Goal: Information Seeking & Learning: Learn about a topic

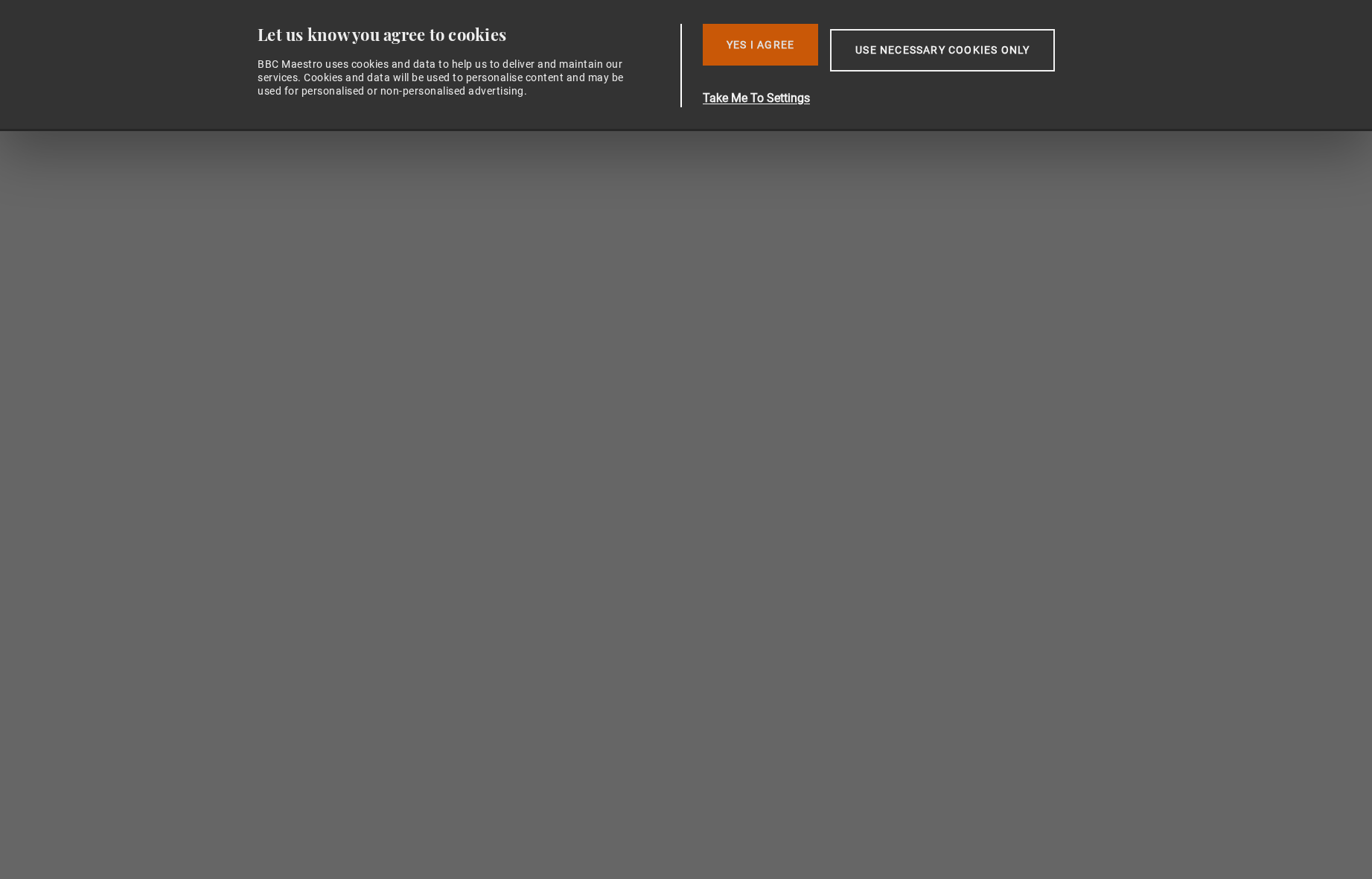
click at [744, 42] on button "Yes I Agree" at bounding box center [761, 45] width 116 height 41
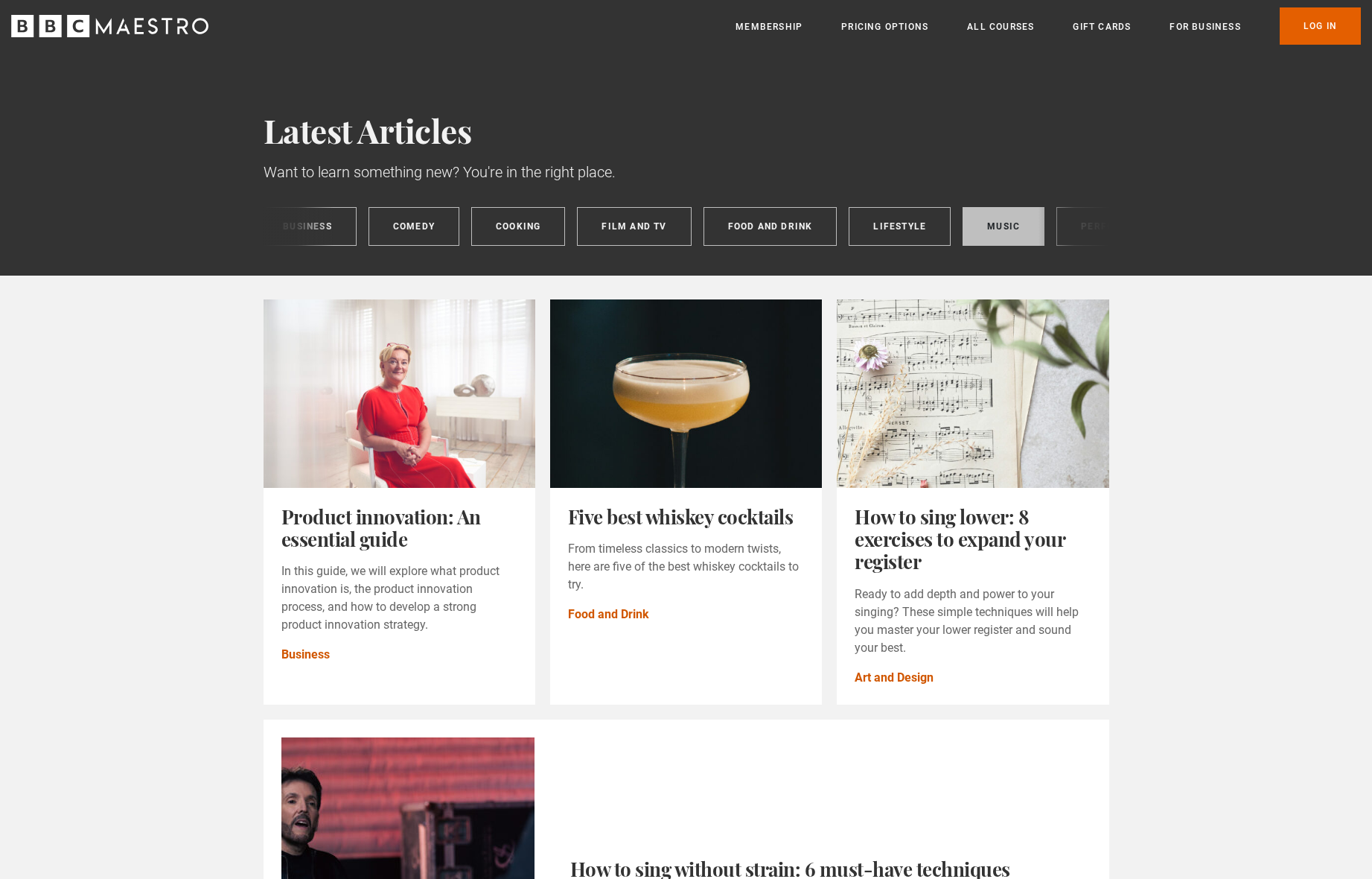
scroll to position [0, 342]
click at [1002, 216] on link "Music" at bounding box center [1006, 227] width 82 height 39
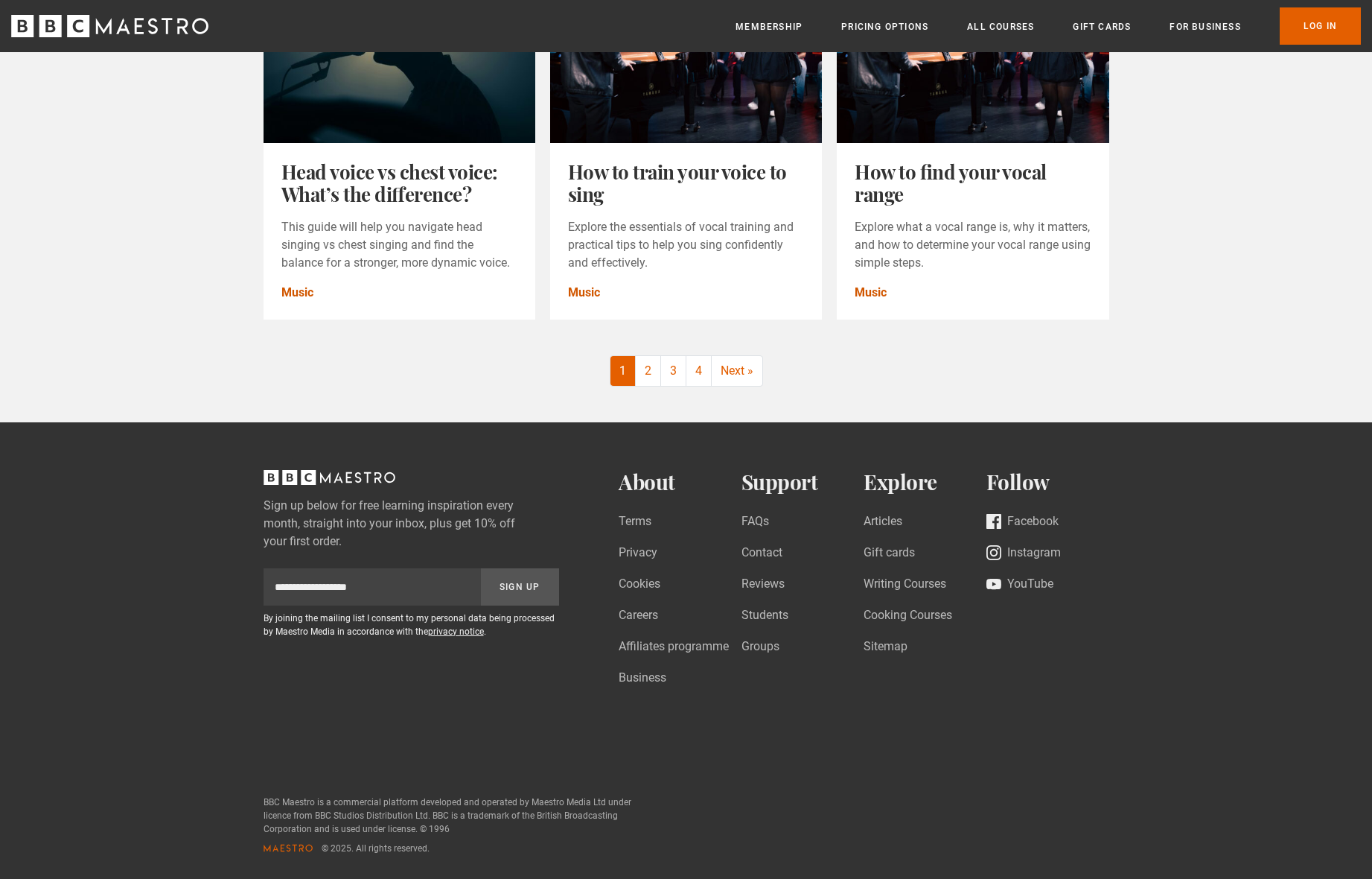
scroll to position [1832, 0]
click at [647, 376] on link "2" at bounding box center [648, 370] width 26 height 30
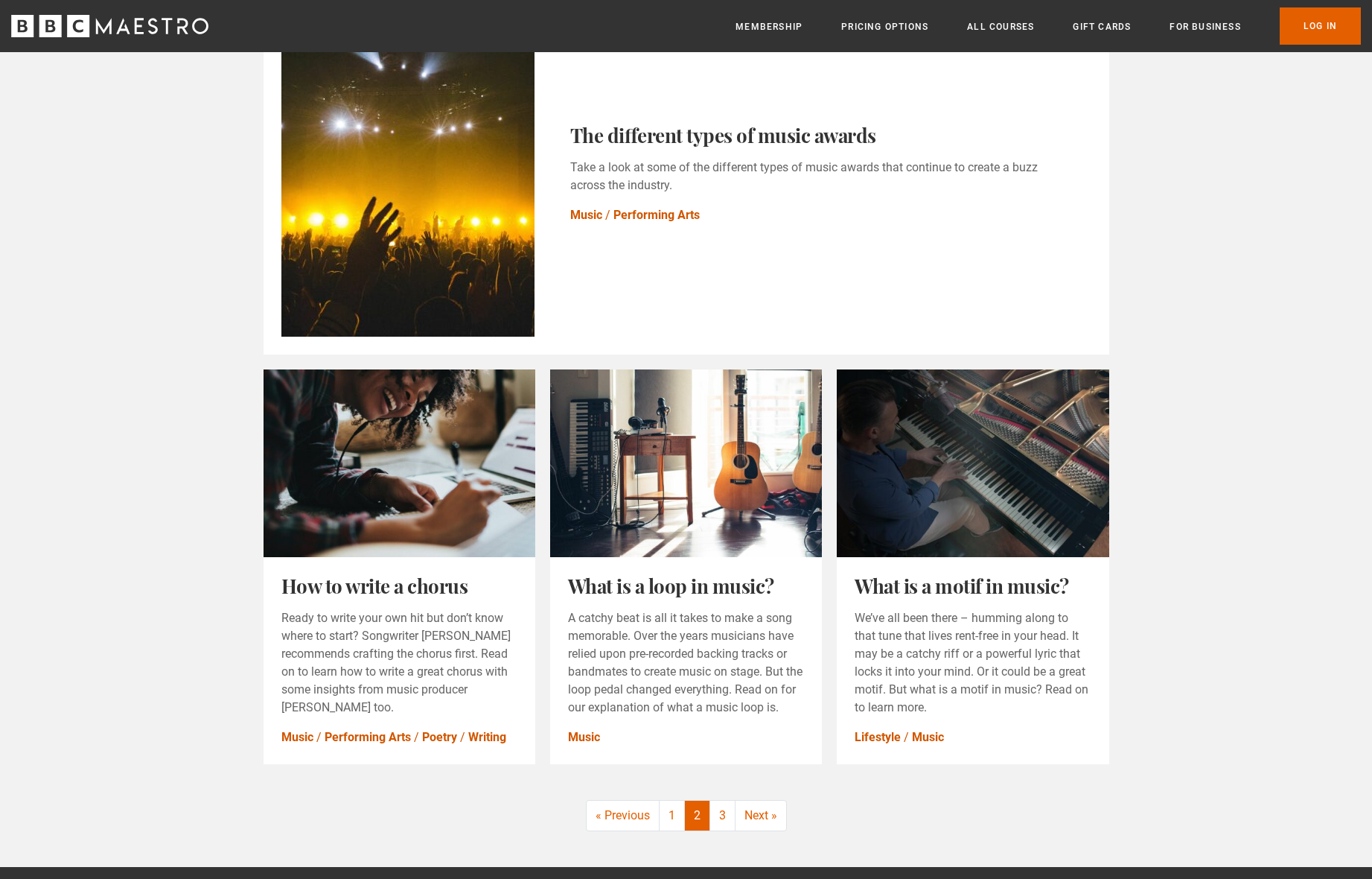
scroll to position [1448, 0]
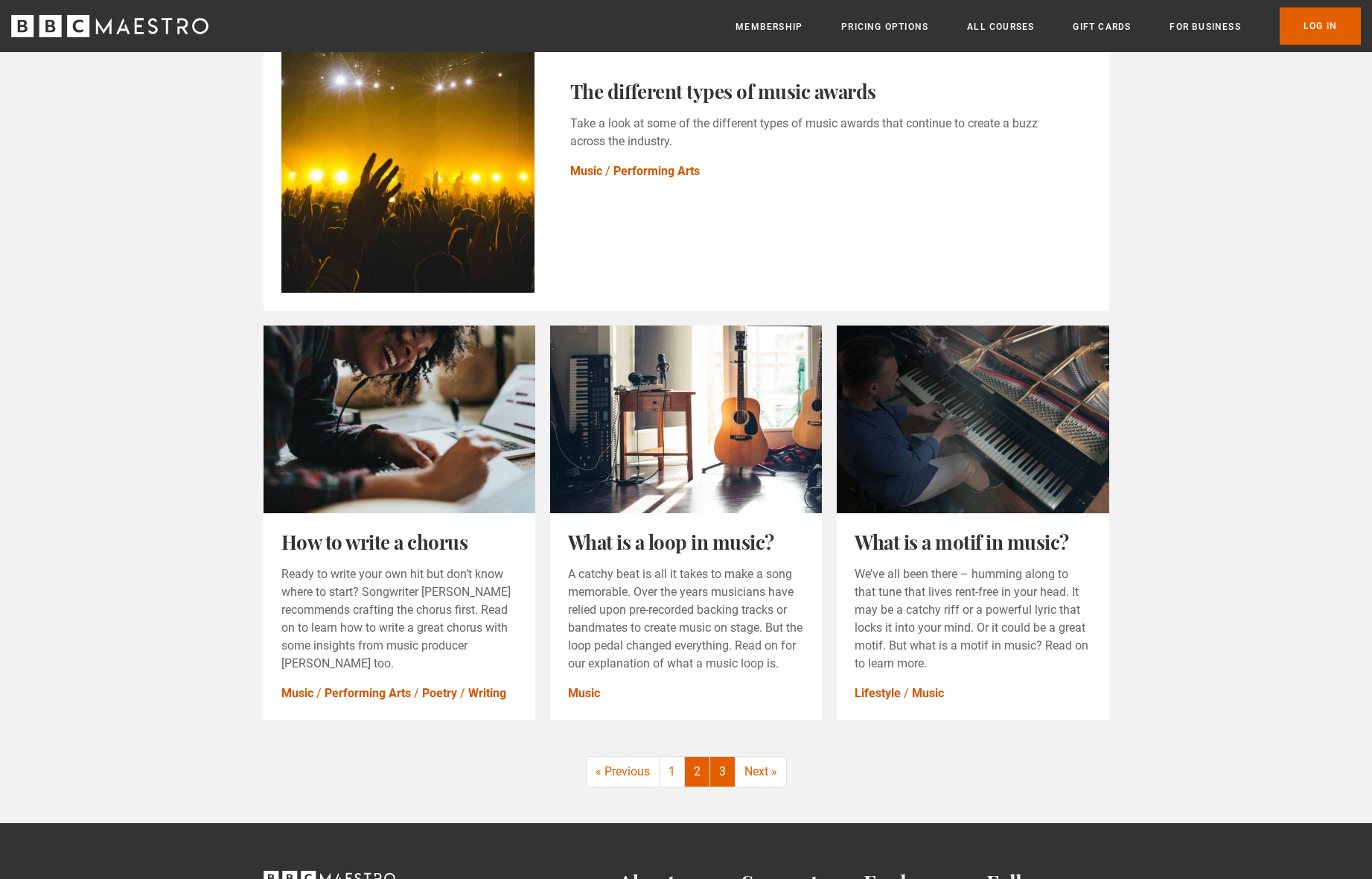
click at [723, 771] on link "3" at bounding box center [723, 771] width 26 height 30
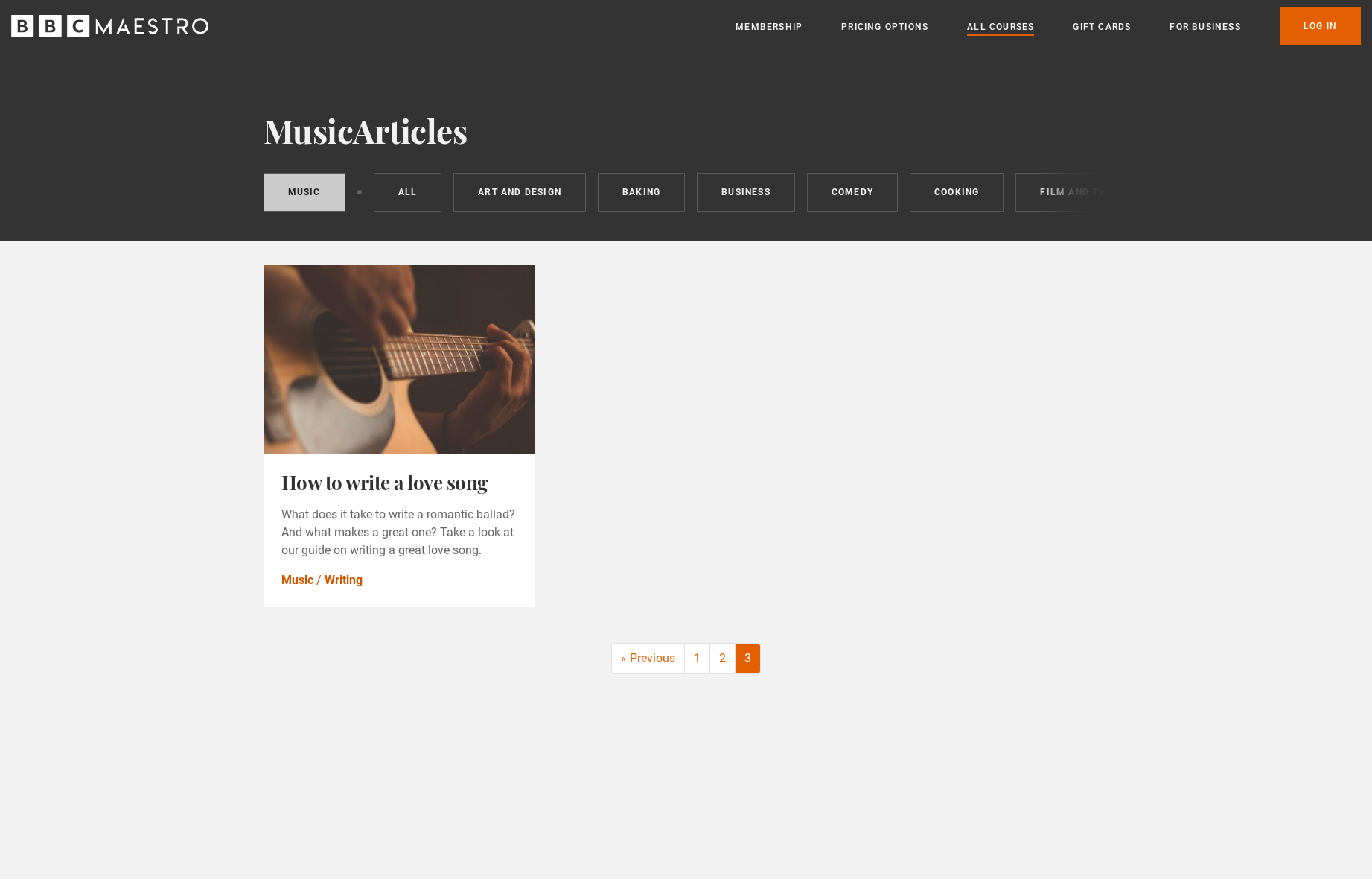
click at [1008, 26] on link "All Courses" at bounding box center [1000, 26] width 67 height 15
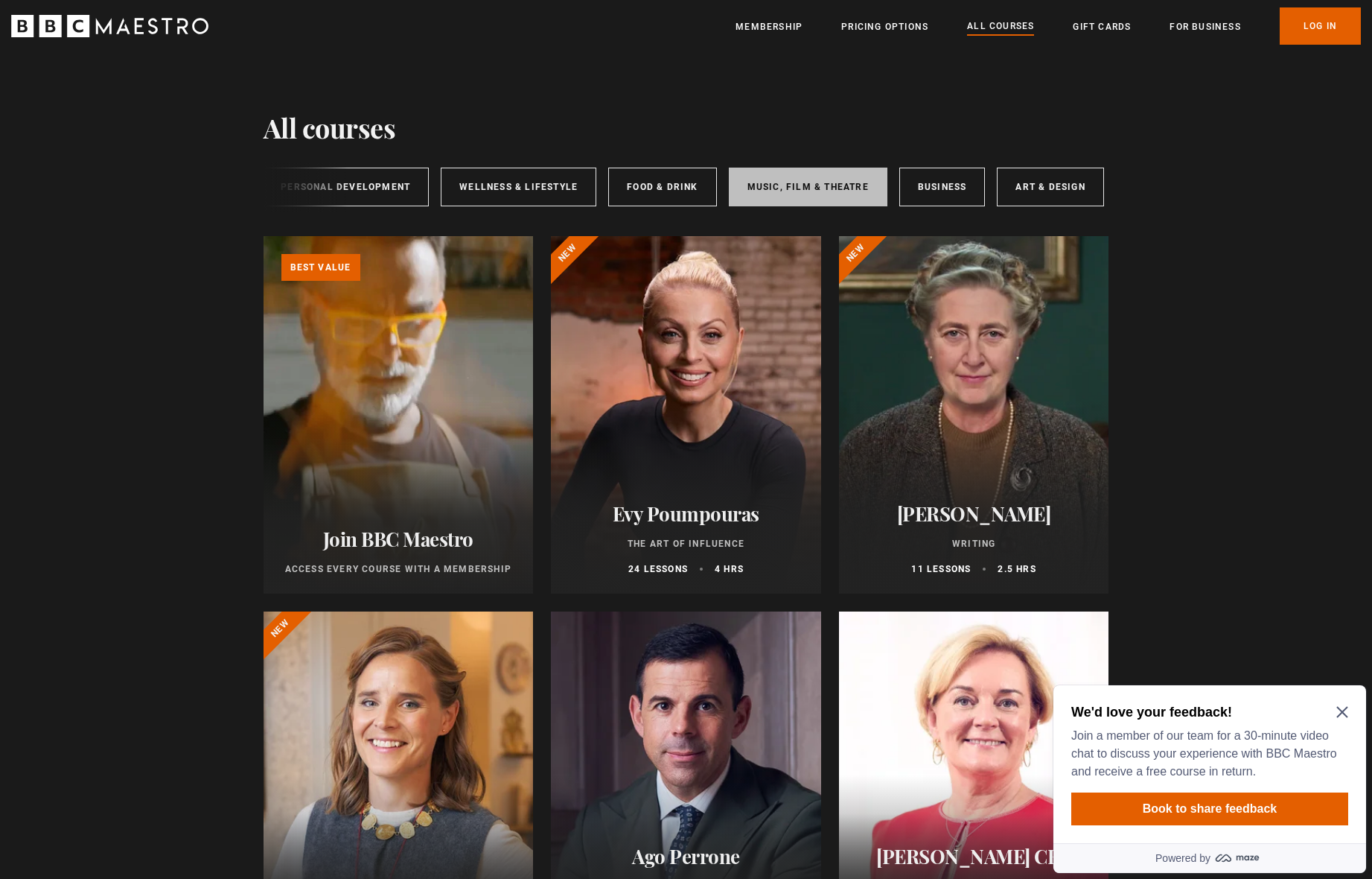
click at [805, 181] on link "Music, Film & Theatre" at bounding box center [808, 187] width 159 height 39
